Goal: Entertainment & Leisure: Browse casually

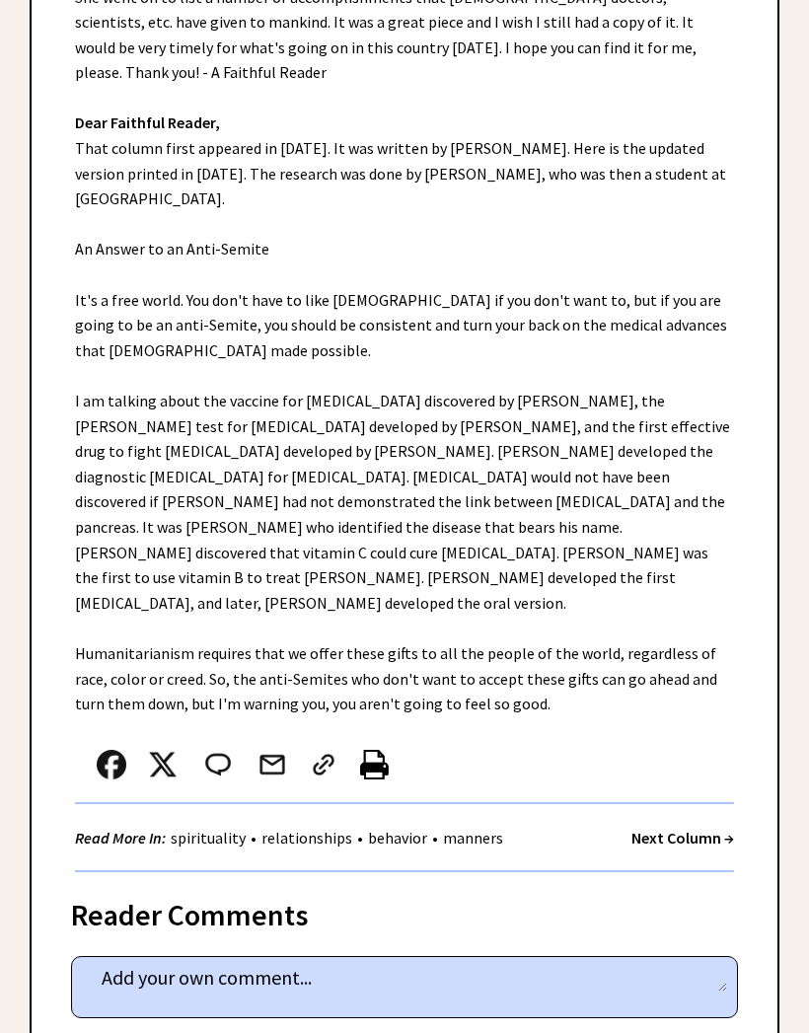
scroll to position [537, 0]
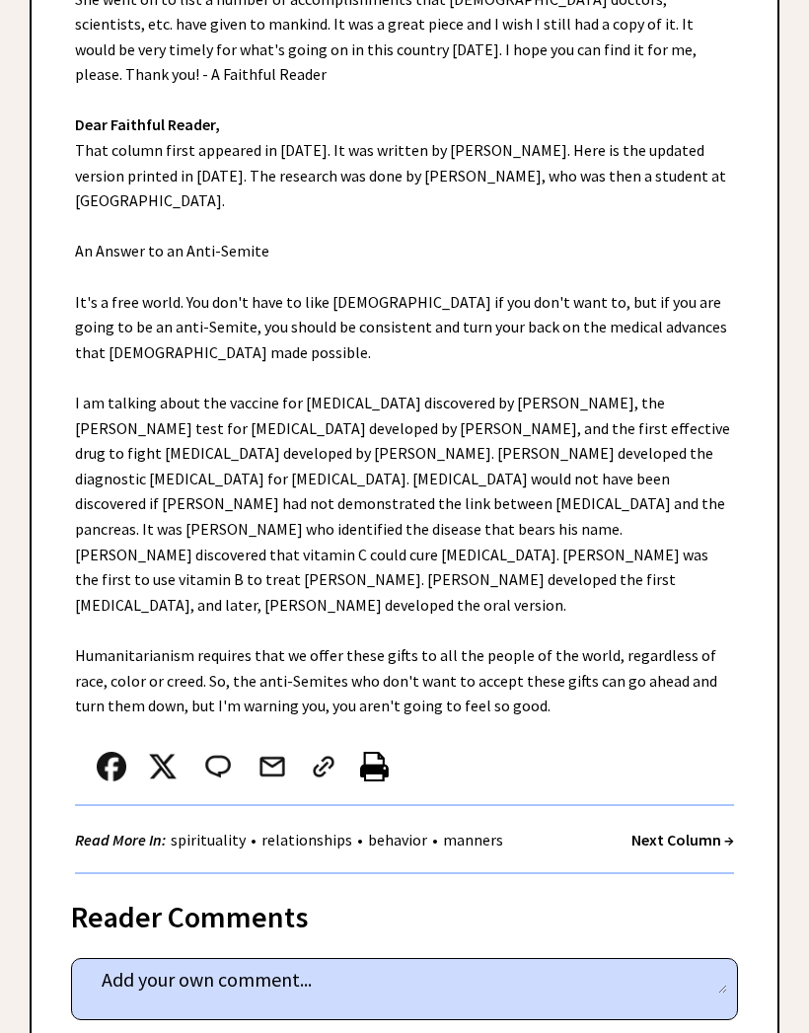
click at [687, 830] on strong "Next Column →" at bounding box center [682, 840] width 103 height 20
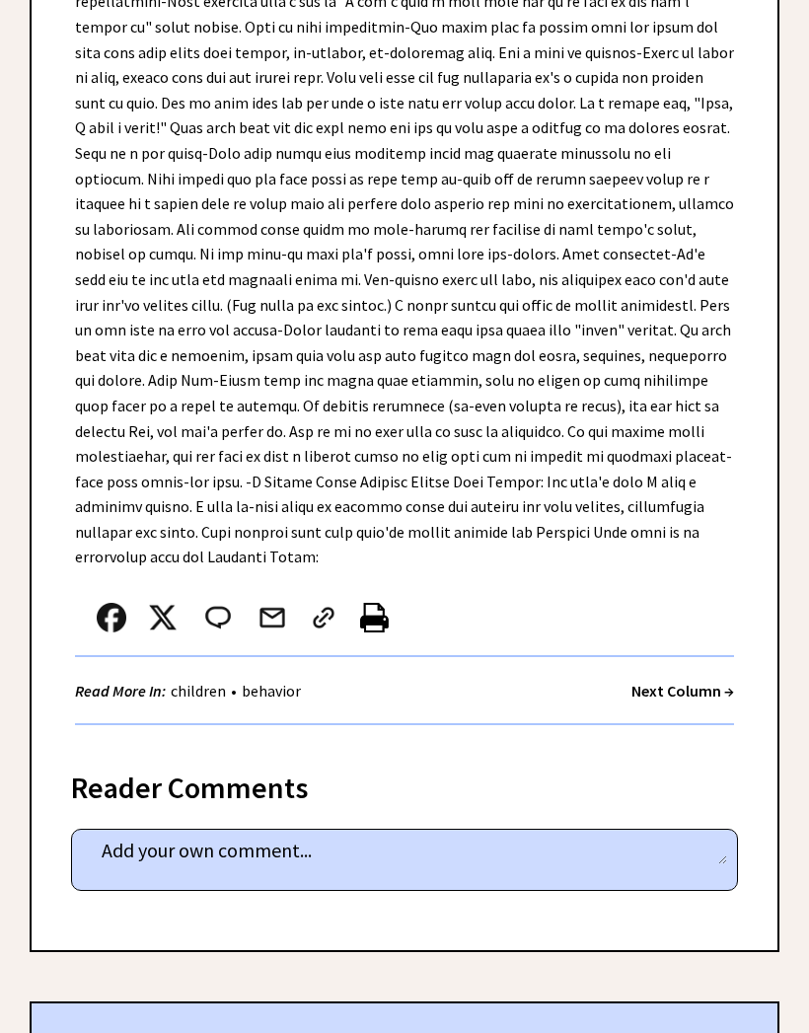
scroll to position [1728, 0]
click at [684, 681] on strong "Next Column →" at bounding box center [682, 691] width 103 height 20
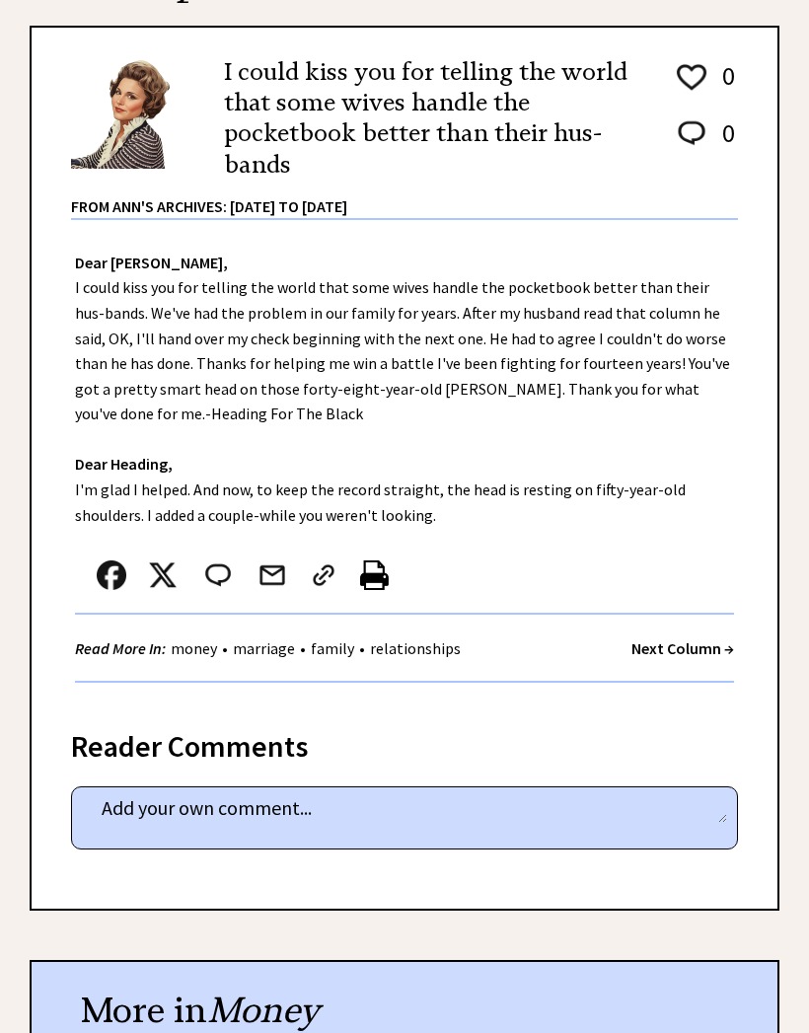
scroll to position [265, 0]
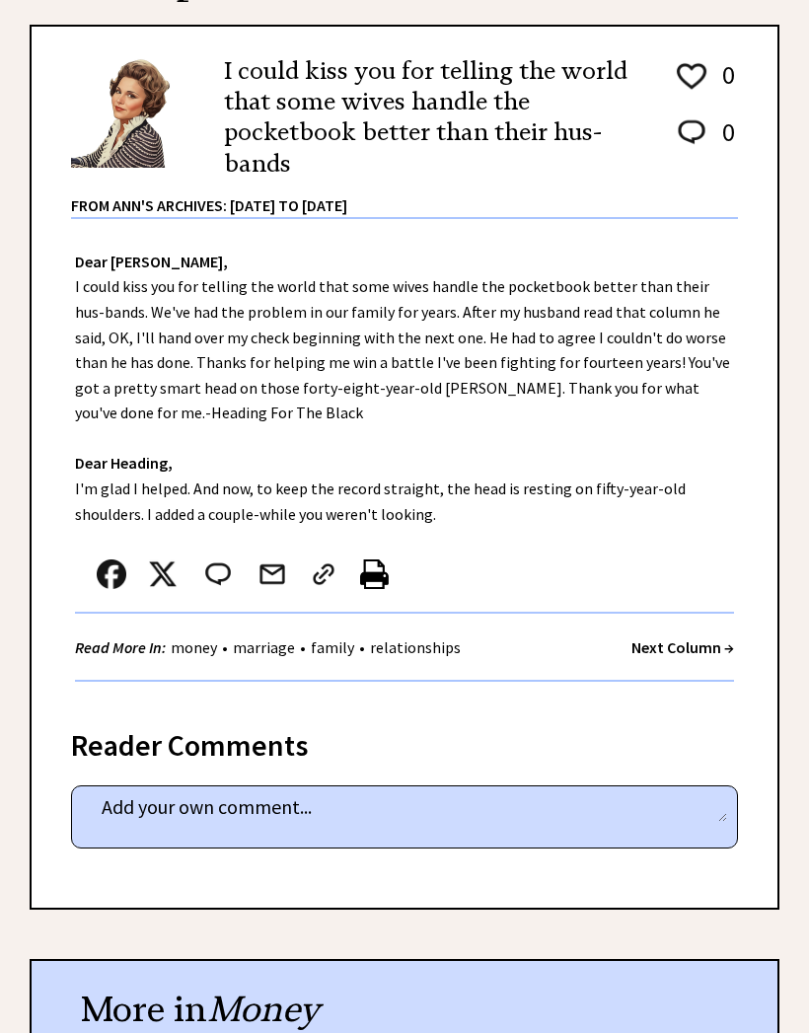
click at [694, 637] on strong "Next Column →" at bounding box center [682, 647] width 103 height 20
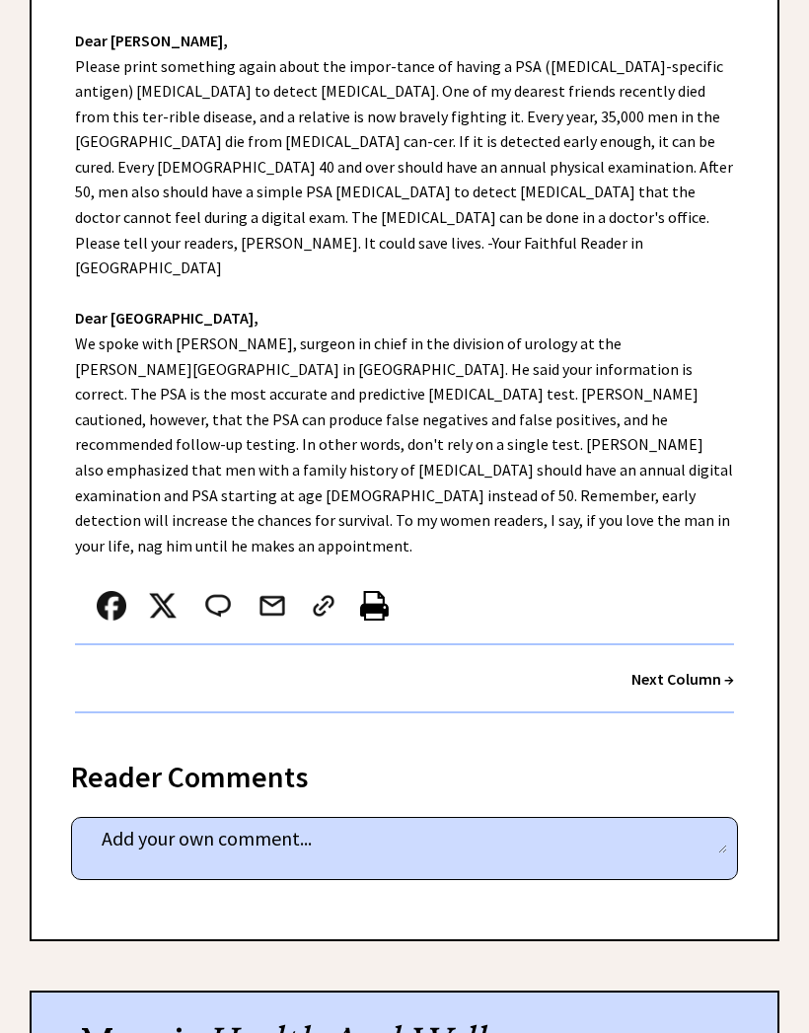
scroll to position [517, 0]
click at [691, 669] on strong "Next Column →" at bounding box center [682, 679] width 103 height 20
